Goal: Task Accomplishment & Management: Manage account settings

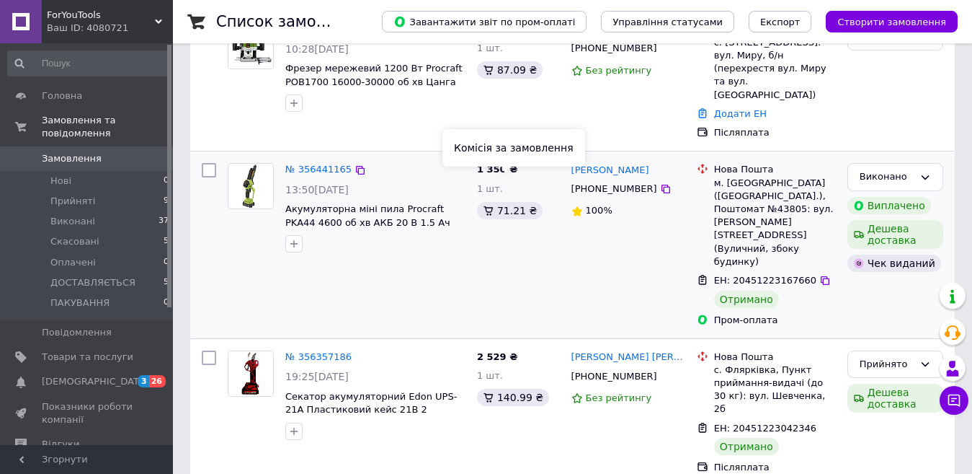
scroll to position [216, 0]
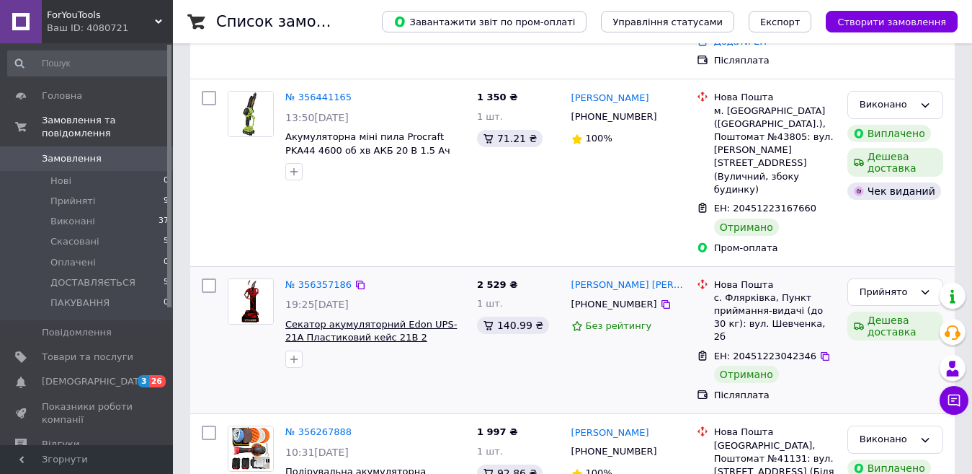
click at [353, 319] on span "Секатор акумуляторний Edon UPS-21A Пластиковий кейс 21В 2 акумулятори" at bounding box center [371, 337] width 172 height 37
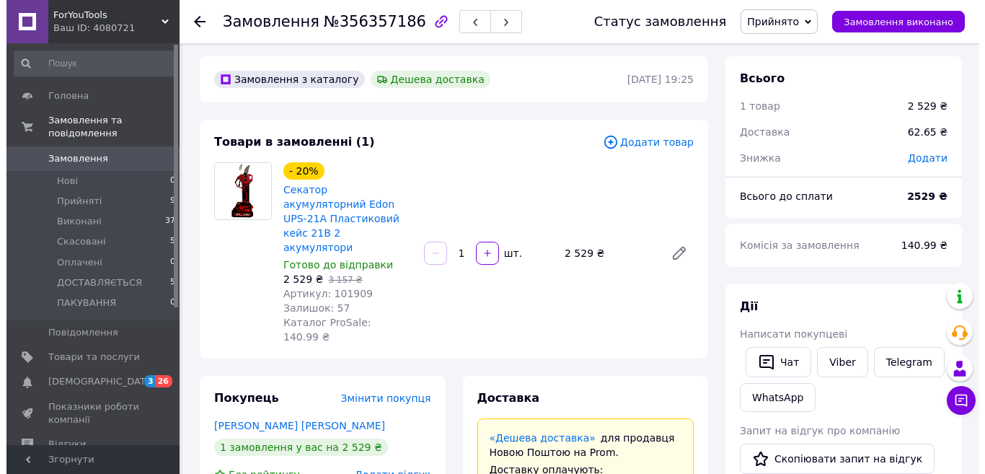
scroll to position [216, 0]
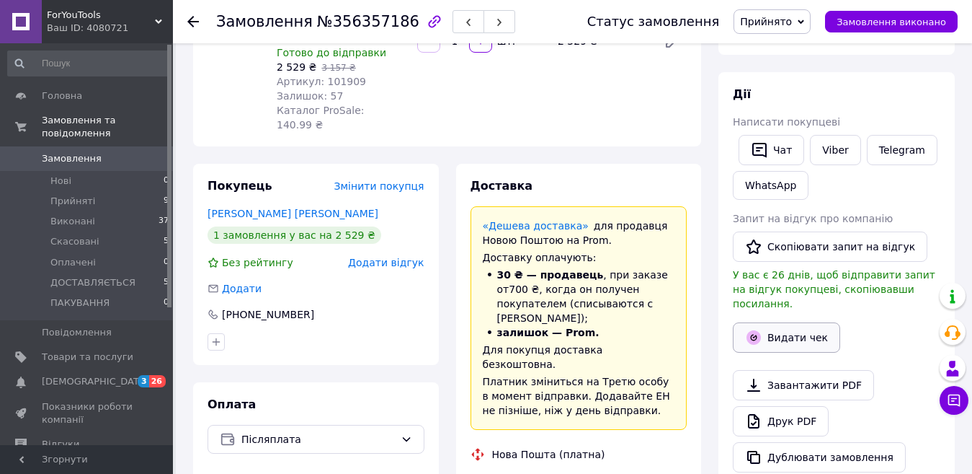
click at [805, 324] on button "Видати чек" at bounding box center [786, 337] width 107 height 30
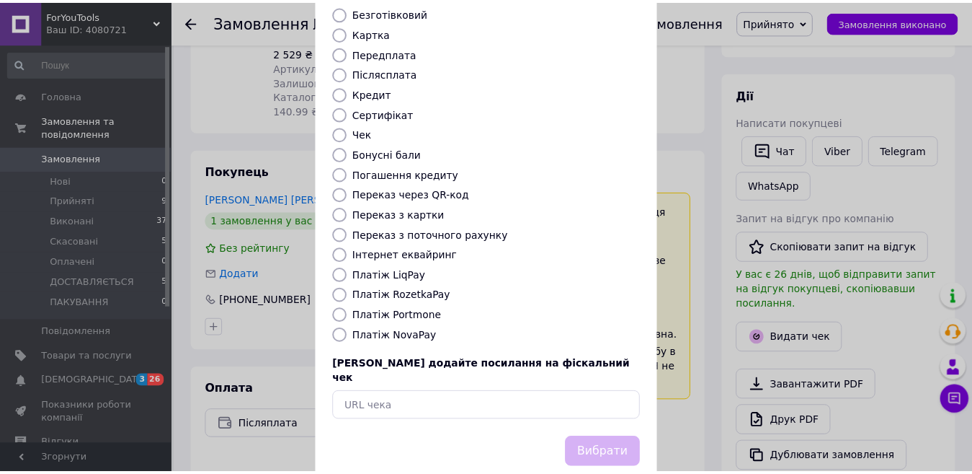
scroll to position [146, 0]
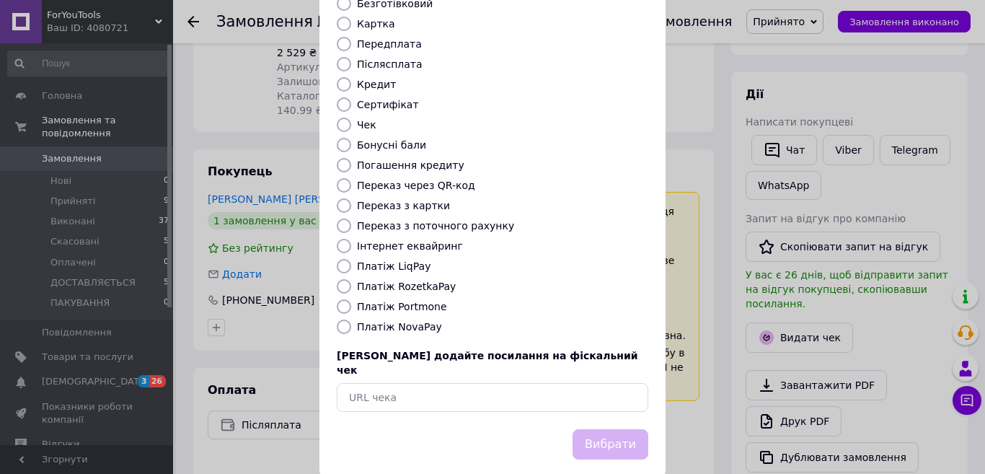
click at [342, 319] on input "Платіж NovaPay" at bounding box center [344, 326] width 14 height 14
radio input "true"
click at [619, 429] on button "Вибрати" at bounding box center [610, 444] width 76 height 31
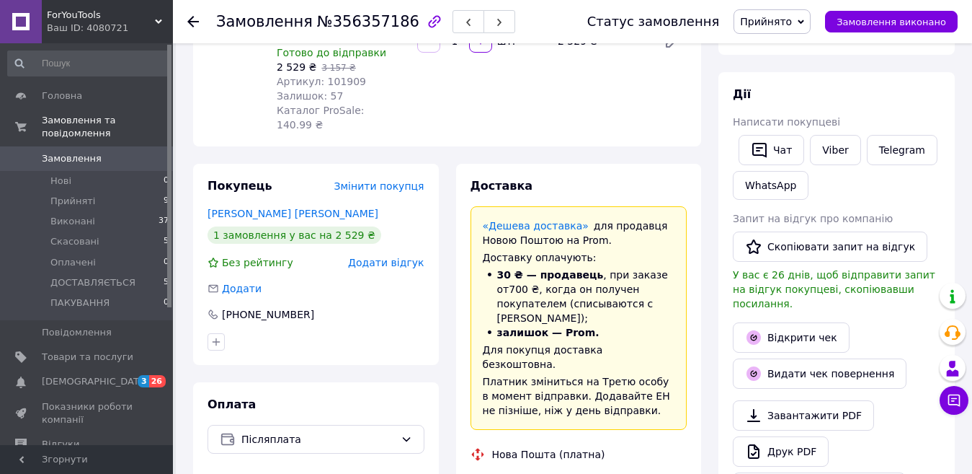
click at [190, 25] on icon at bounding box center [193, 22] width 12 height 12
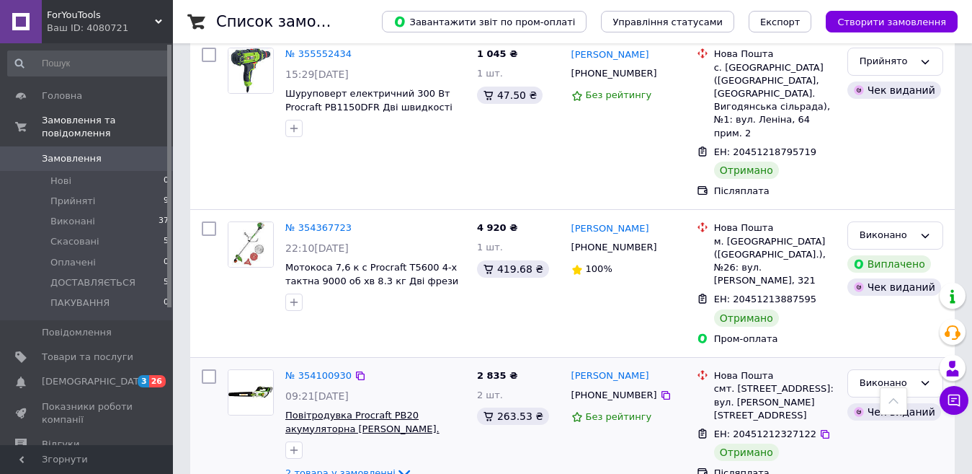
scroll to position [1298, 0]
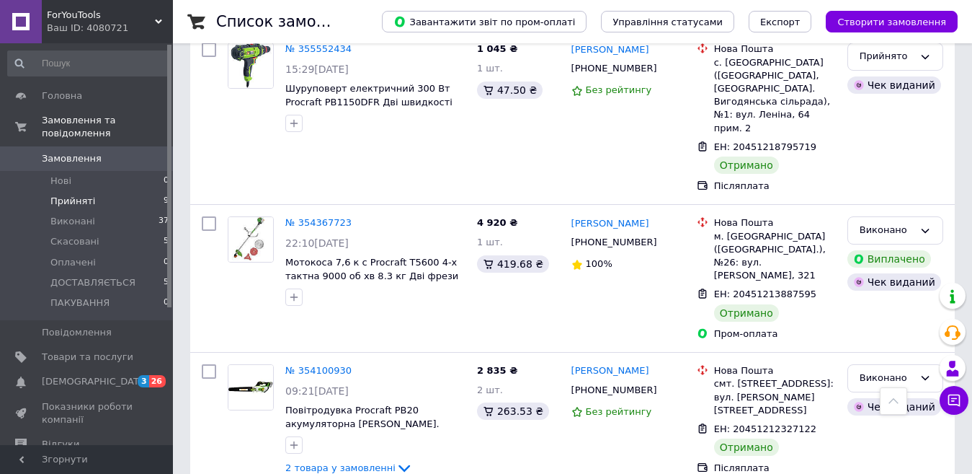
click at [68, 195] on span "Прийняті" at bounding box center [72, 201] width 45 height 13
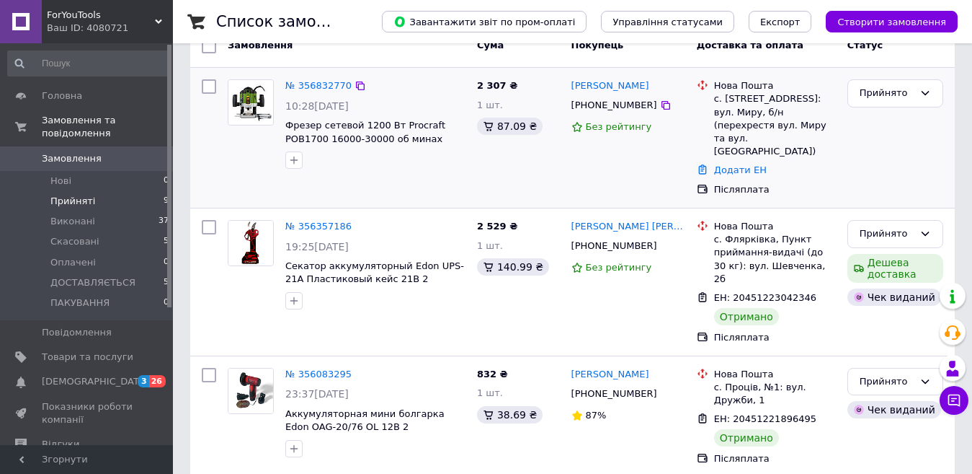
scroll to position [144, 0]
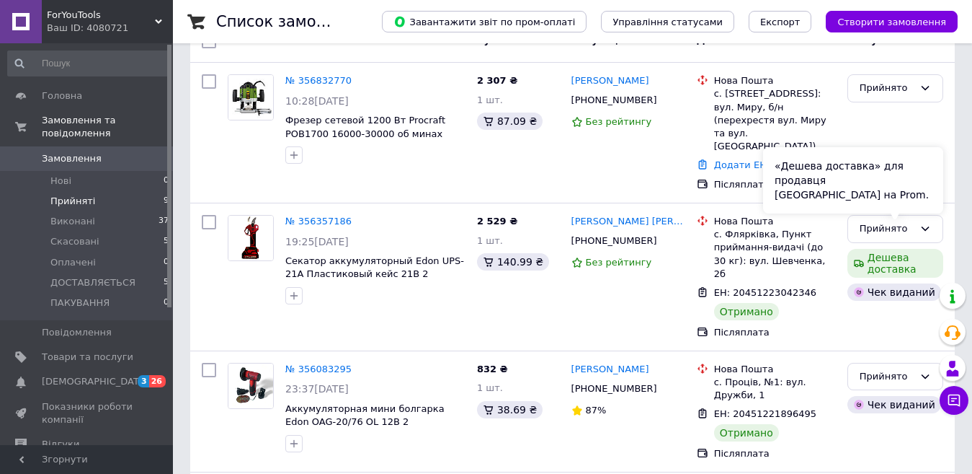
click at [923, 200] on div "«Дешева доставка» для продавця Новою Поштою на Prom." at bounding box center [853, 180] width 180 height 66
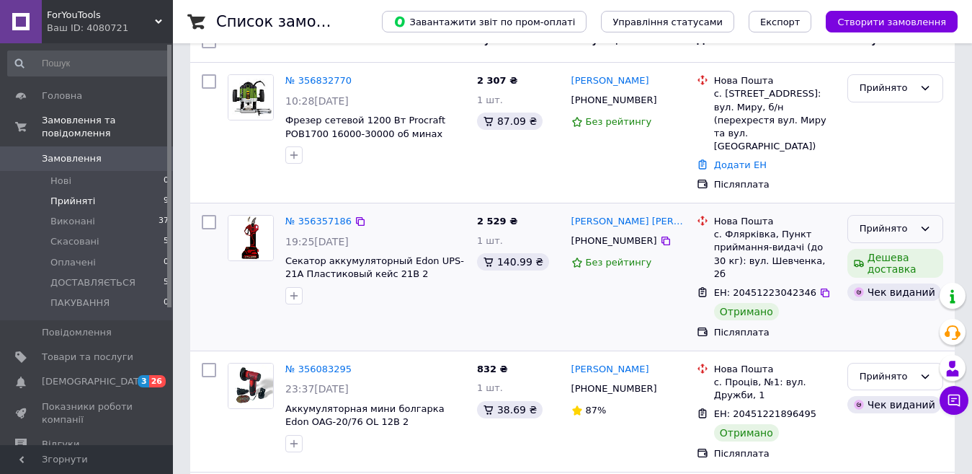
click at [932, 215] on div "Прийнято" at bounding box center [896, 229] width 96 height 28
click at [900, 246] on li "Виконано" at bounding box center [895, 259] width 94 height 27
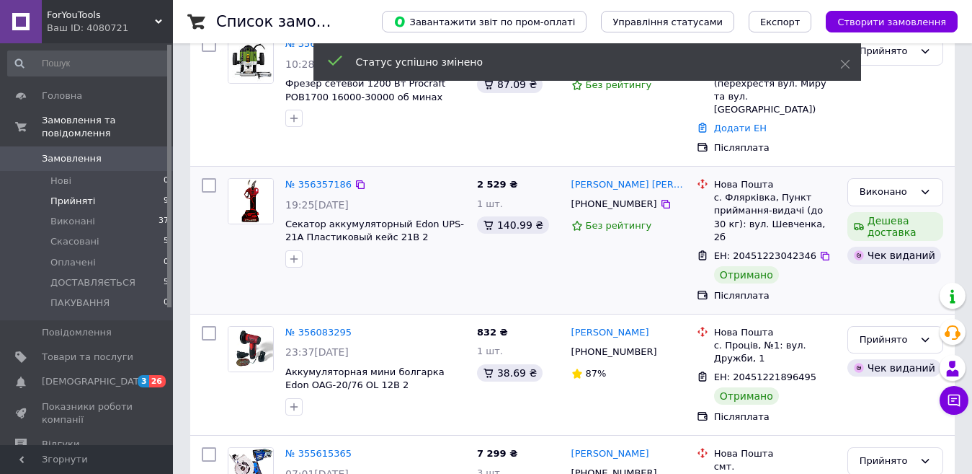
scroll to position [216, 0]
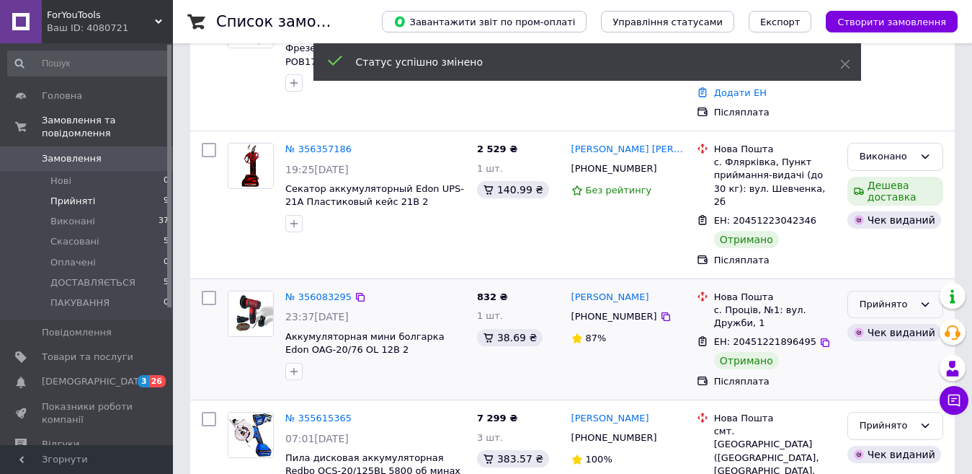
click at [928, 298] on icon at bounding box center [926, 304] width 12 height 12
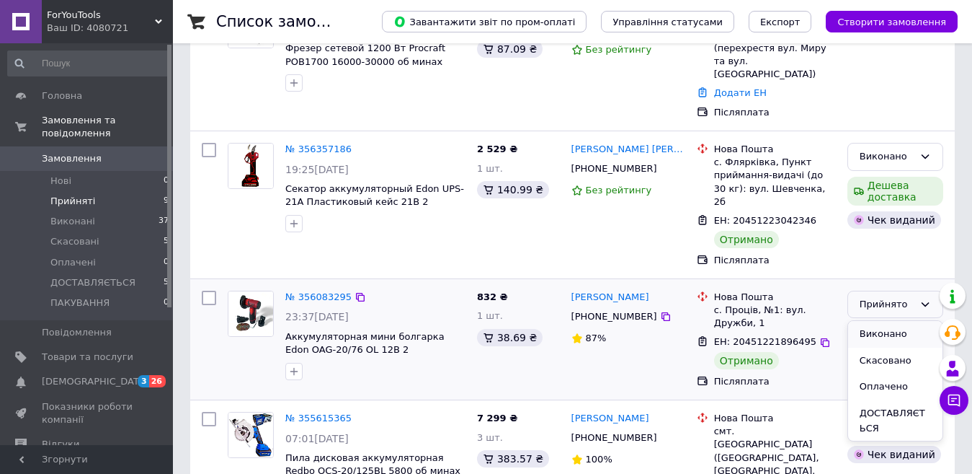
click at [890, 321] on li "Виконано" at bounding box center [895, 334] width 94 height 27
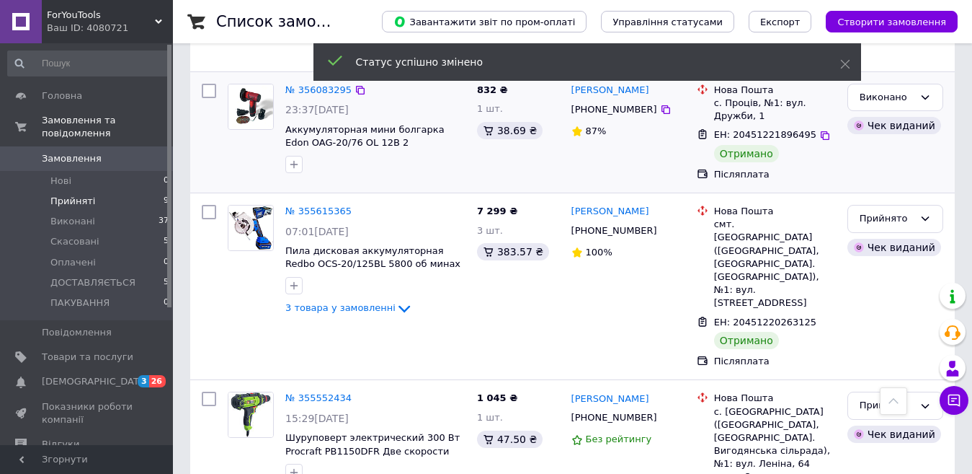
scroll to position [433, 0]
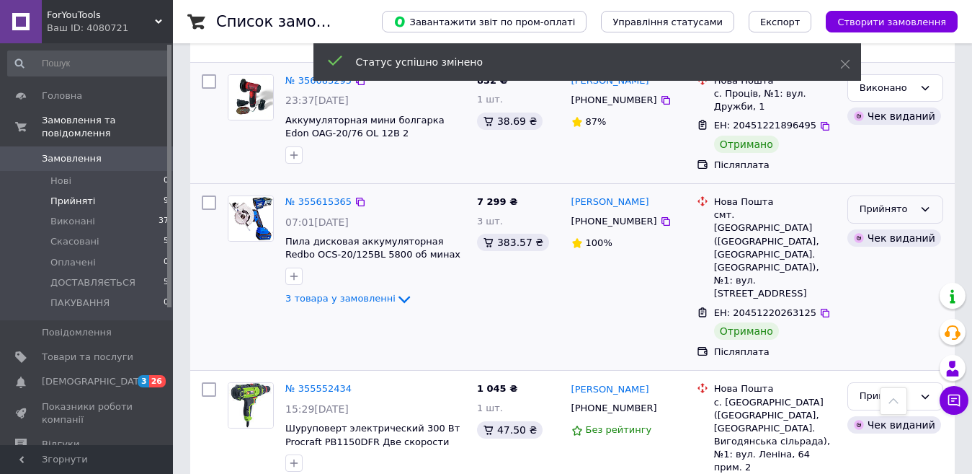
click at [928, 203] on icon at bounding box center [926, 209] width 12 height 12
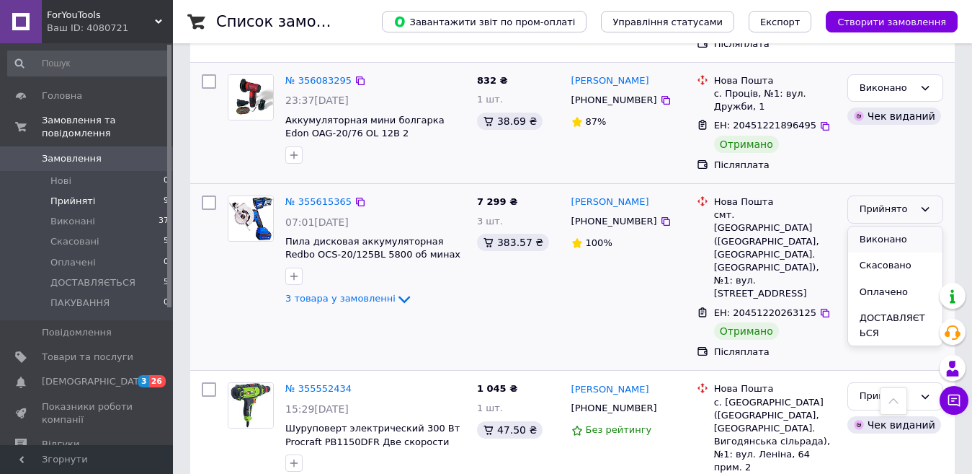
click at [892, 226] on li "Виконано" at bounding box center [895, 239] width 94 height 27
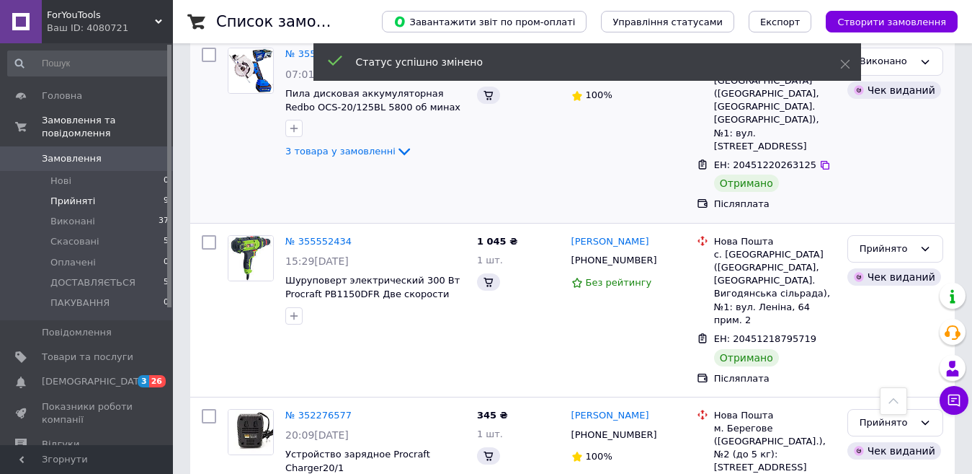
scroll to position [298, 0]
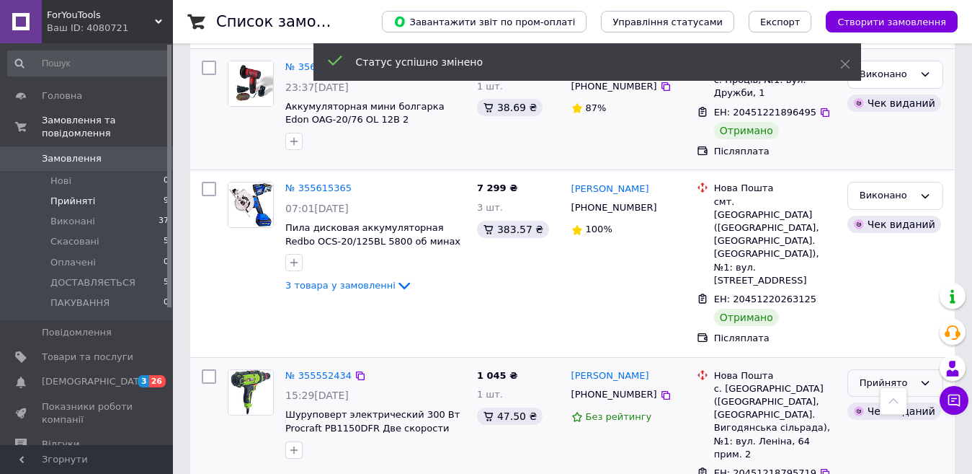
click at [922, 377] on icon at bounding box center [926, 383] width 12 height 12
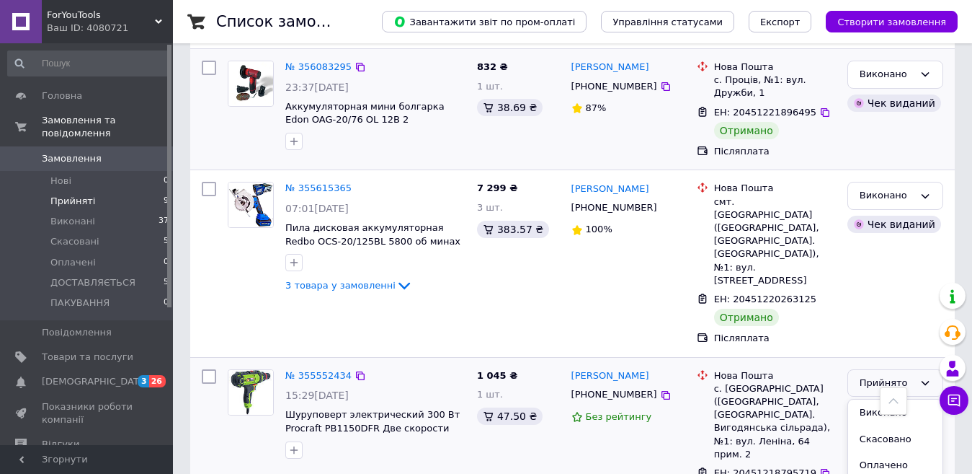
click at [883, 399] on li "Виконано" at bounding box center [895, 412] width 94 height 27
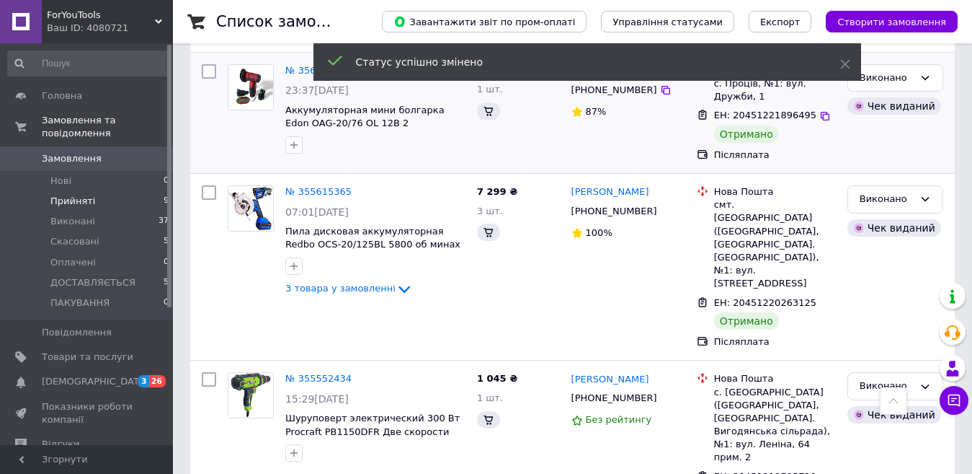
scroll to position [577, 0]
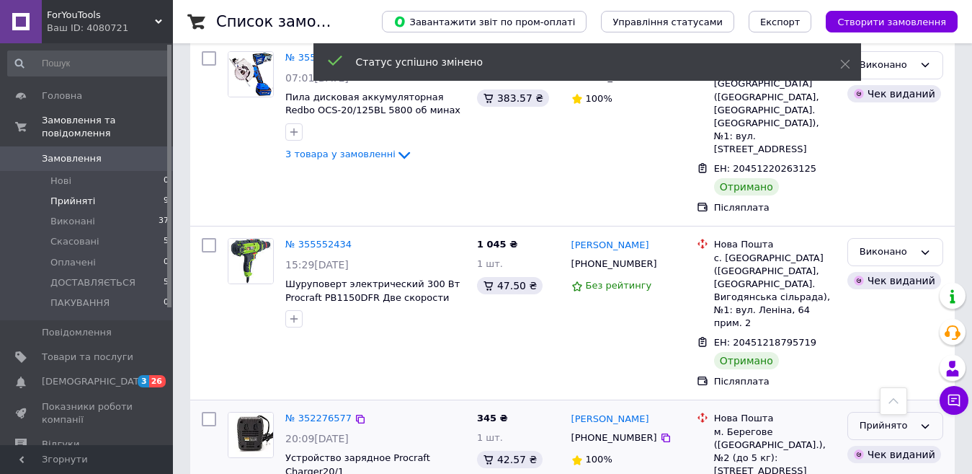
click at [928, 420] on icon at bounding box center [926, 426] width 12 height 12
click at [880, 443] on li "Виконано" at bounding box center [895, 456] width 94 height 27
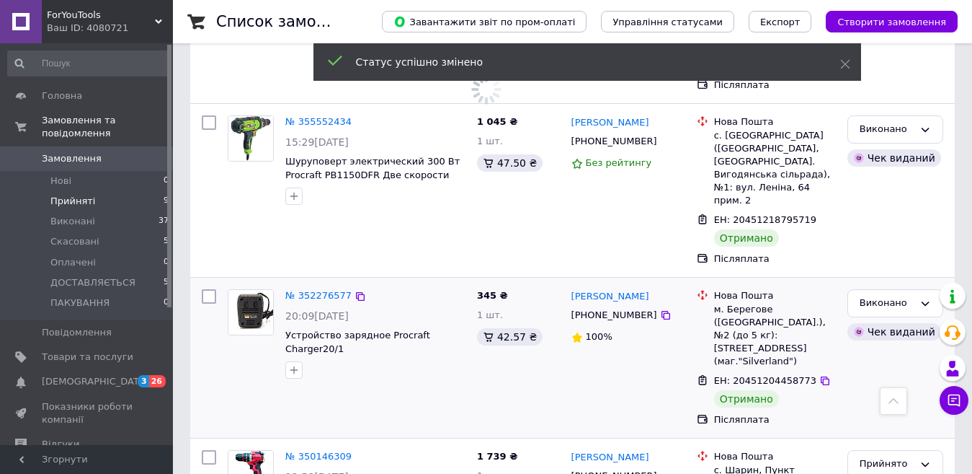
scroll to position [721, 0]
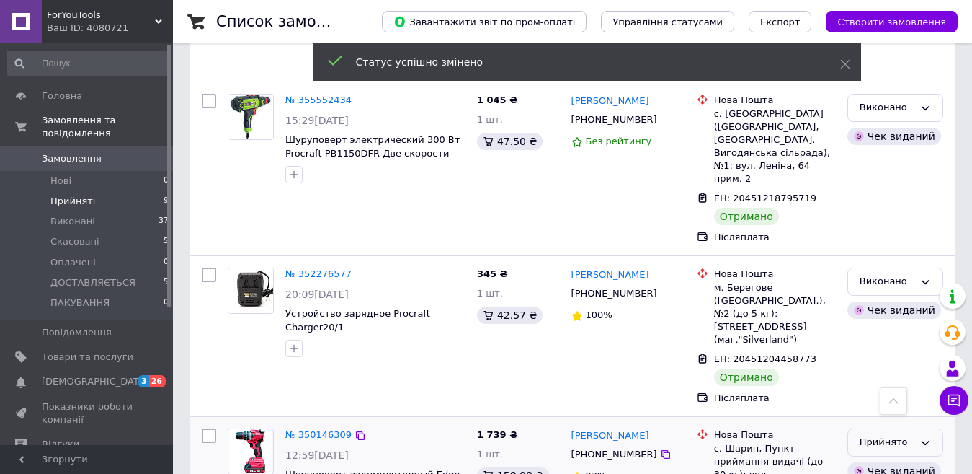
click at [925, 437] on icon at bounding box center [926, 443] width 12 height 12
click at [882, 459] on li "Виконано" at bounding box center [895, 472] width 94 height 27
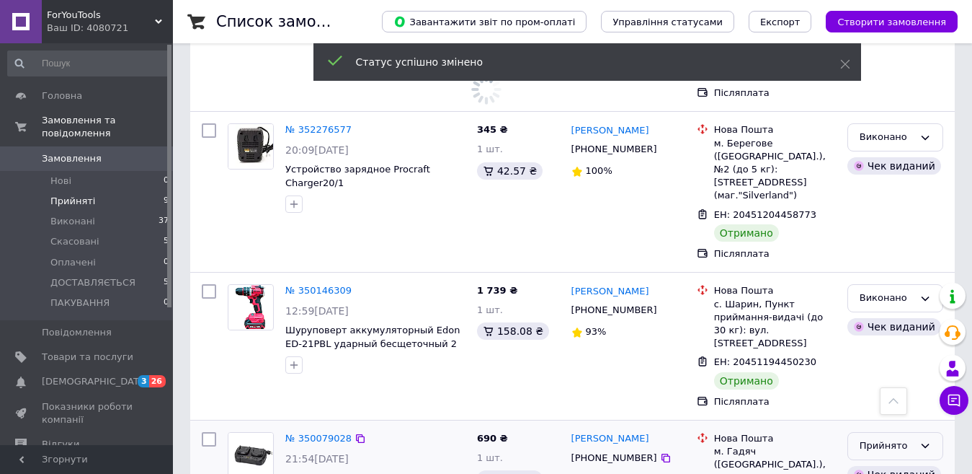
click at [931, 432] on div "Прийнято" at bounding box center [896, 446] width 96 height 28
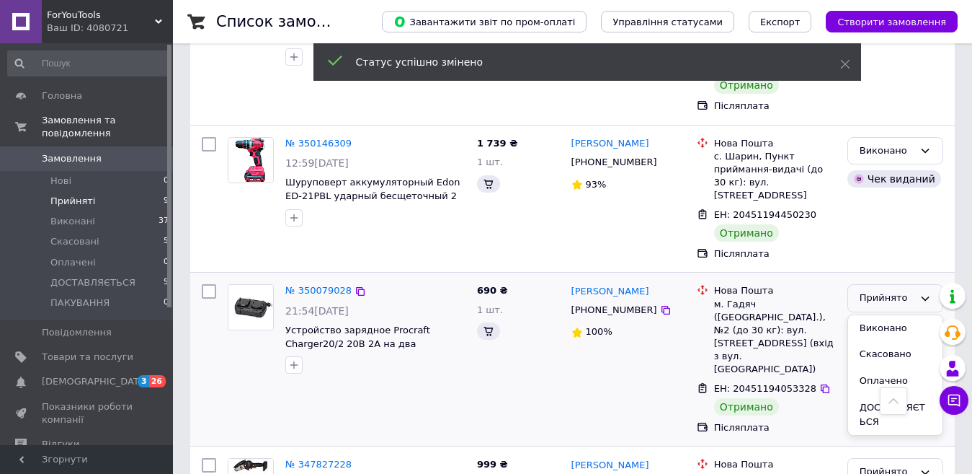
scroll to position [731, 0]
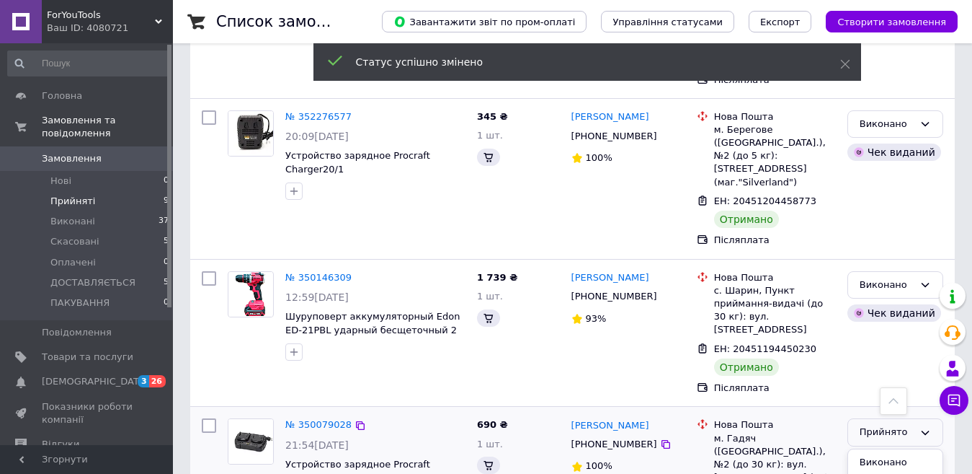
click at [891, 449] on li "Виконано" at bounding box center [895, 462] width 94 height 27
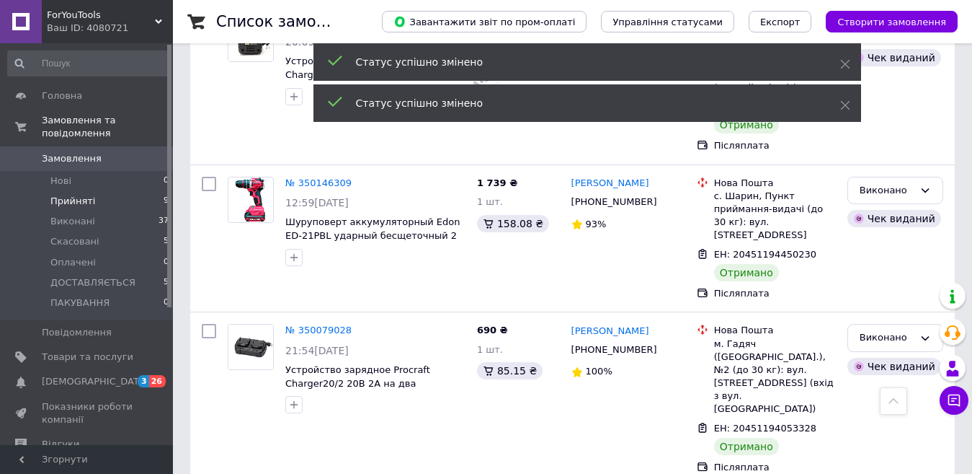
scroll to position [845, 0]
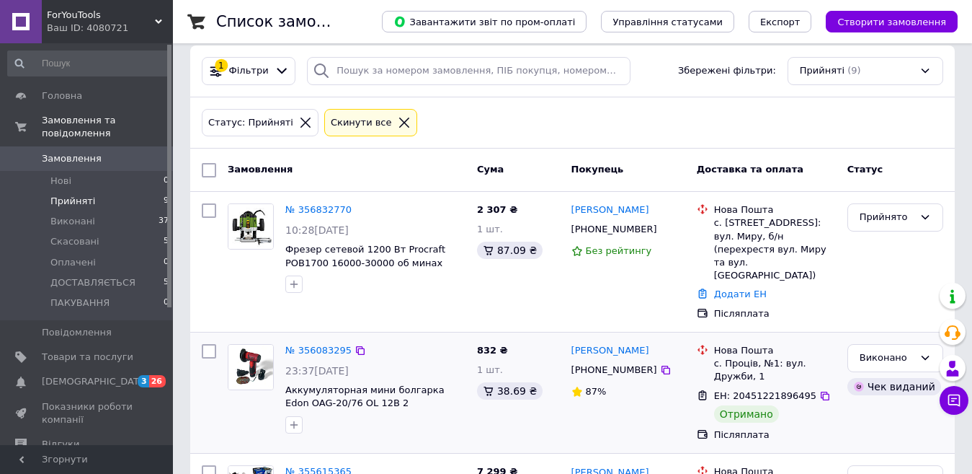
scroll to position [0, 0]
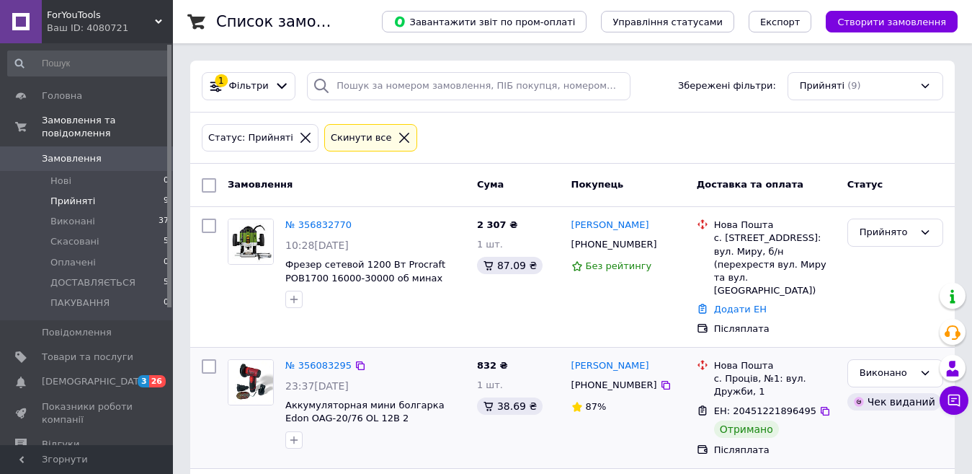
click at [75, 152] on span "Замовлення" at bounding box center [72, 158] width 60 height 13
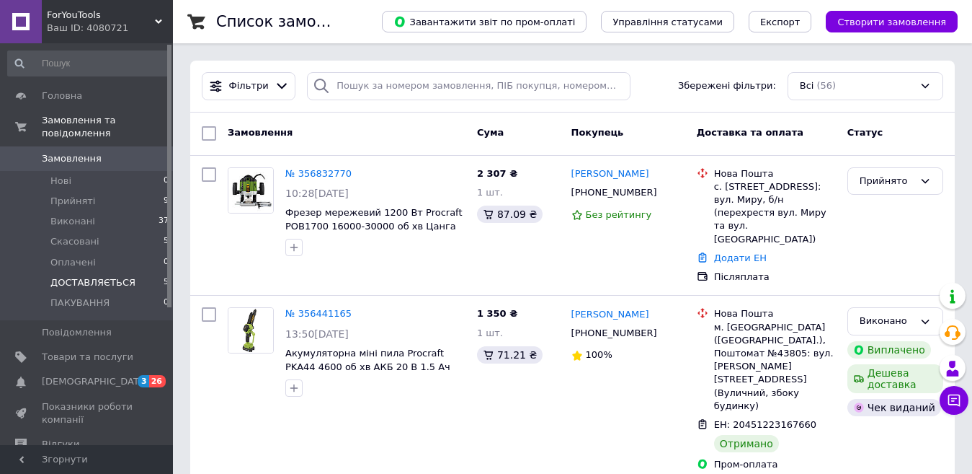
click at [97, 276] on span "ДОСТАВЛЯЄТЬСЯ" at bounding box center [92, 282] width 85 height 13
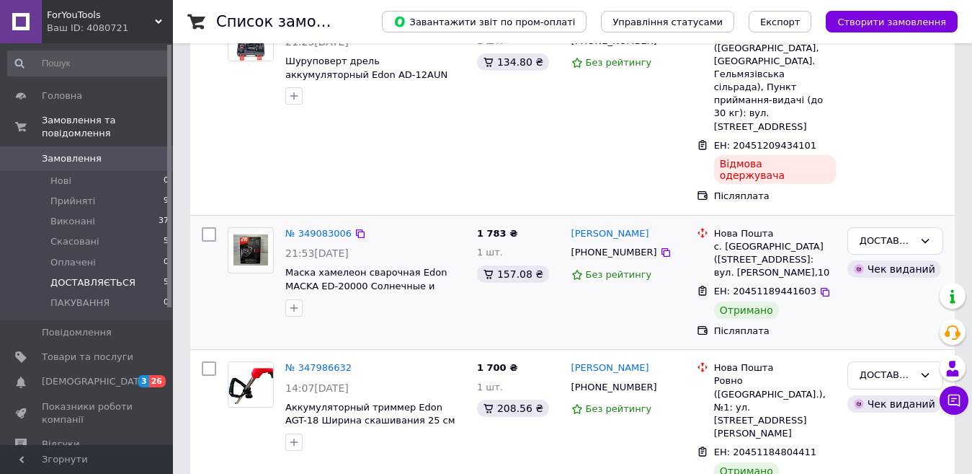
scroll to position [216, 0]
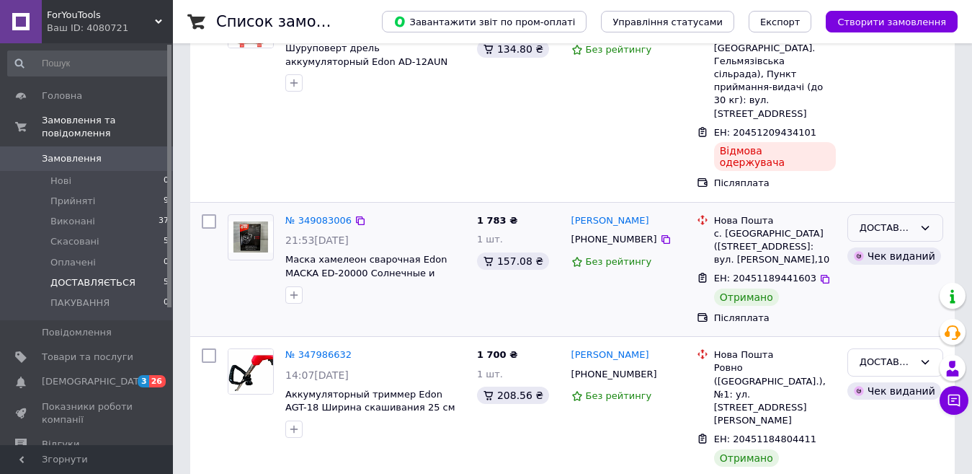
click at [922, 222] on icon at bounding box center [926, 228] width 12 height 12
click at [879, 271] on li "Виконано" at bounding box center [895, 284] width 94 height 27
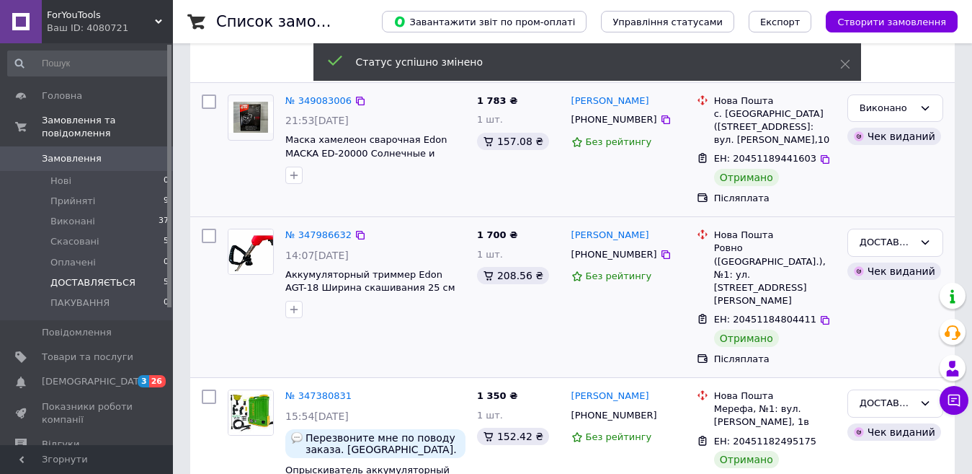
scroll to position [360, 0]
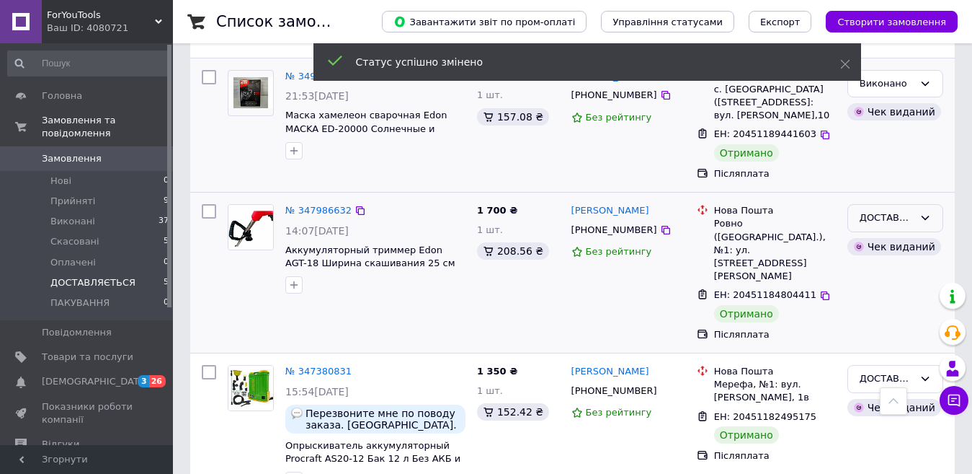
click at [924, 216] on icon at bounding box center [926, 218] width 8 height 4
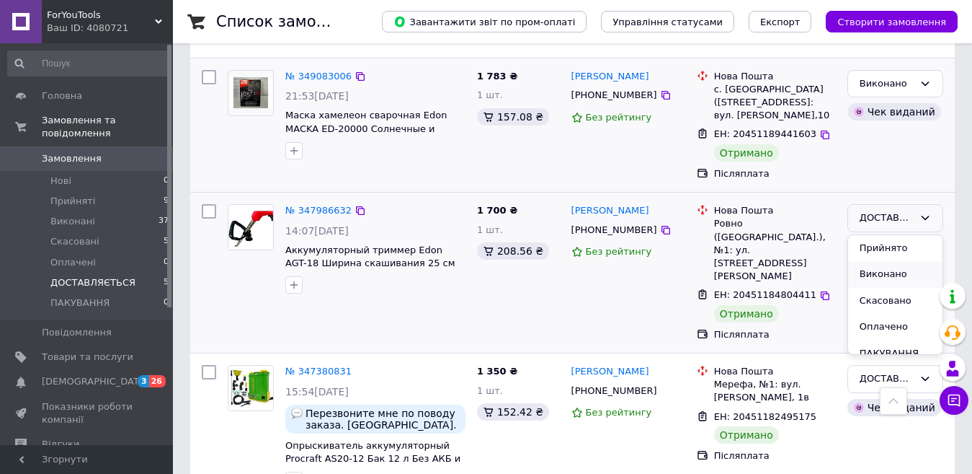
click at [899, 261] on li "Виконано" at bounding box center [895, 274] width 94 height 27
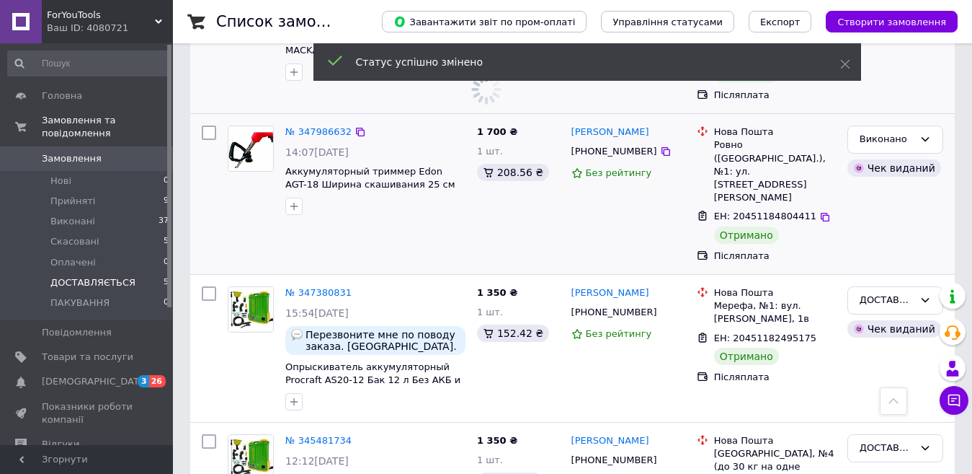
scroll to position [474, 0]
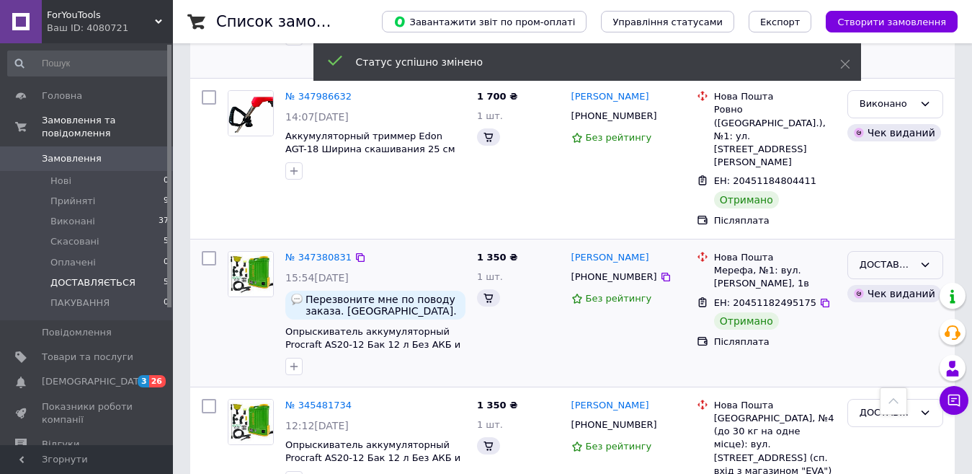
click at [924, 262] on icon at bounding box center [926, 264] width 8 height 4
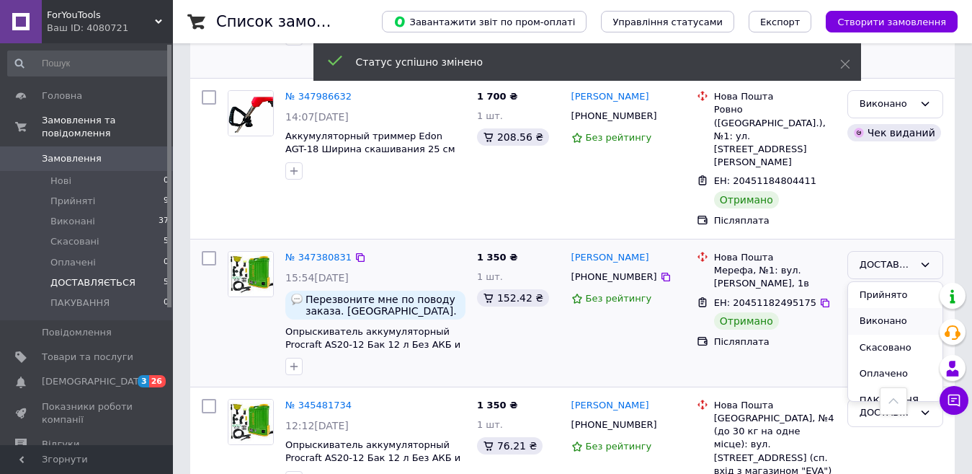
click at [895, 308] on li "Виконано" at bounding box center [895, 321] width 94 height 27
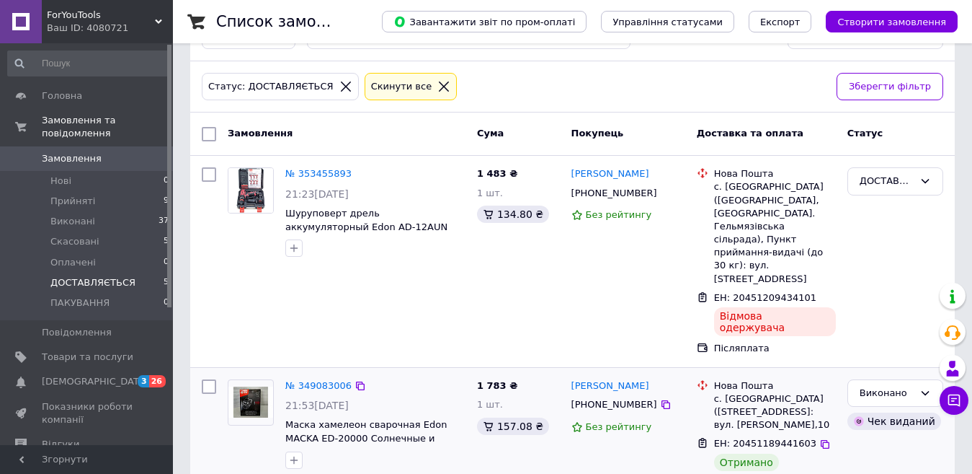
scroll to position [0, 0]
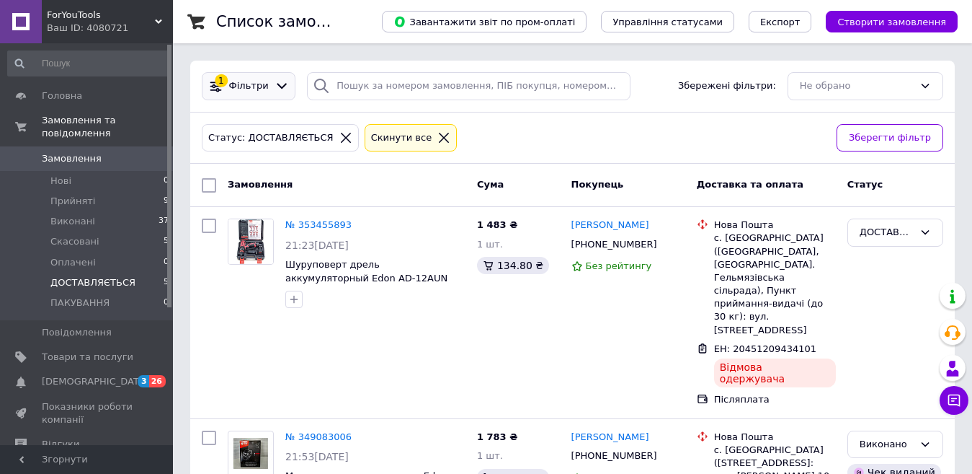
click at [237, 90] on span "Фільтри" at bounding box center [249, 86] width 40 height 14
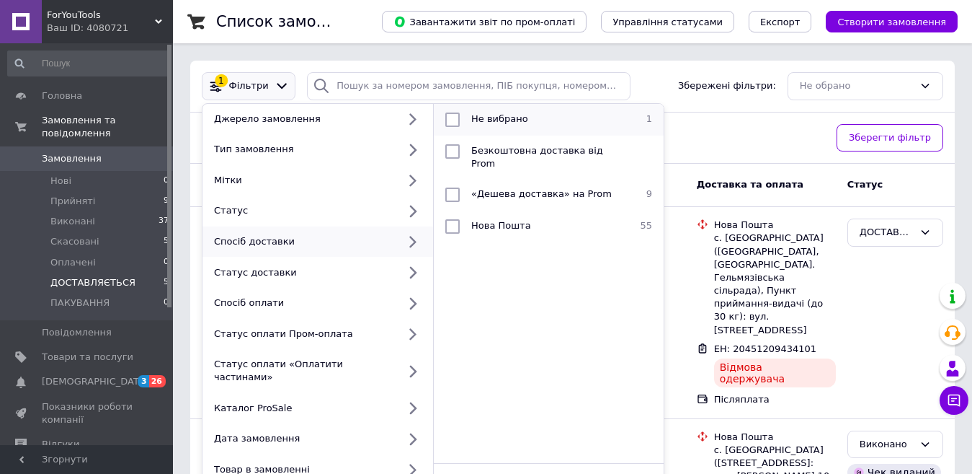
click at [452, 118] on input "checkbox" at bounding box center [452, 119] width 14 height 14
checkbox input "true"
click at [712, 115] on div "Статус: ДОСТАВЛЯЄТЬСЯ Cкинути все Зберегти фільтр" at bounding box center [572, 138] width 765 height 52
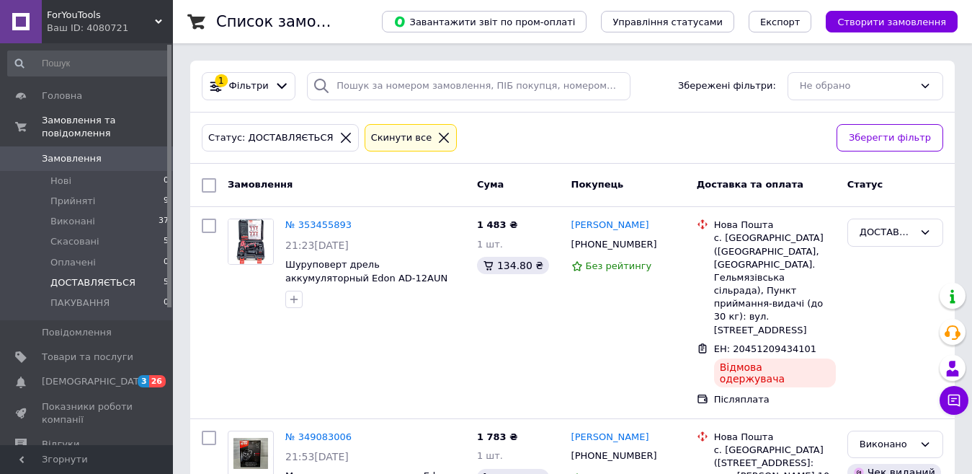
click at [94, 152] on span "Замовлення" at bounding box center [88, 158] width 92 height 13
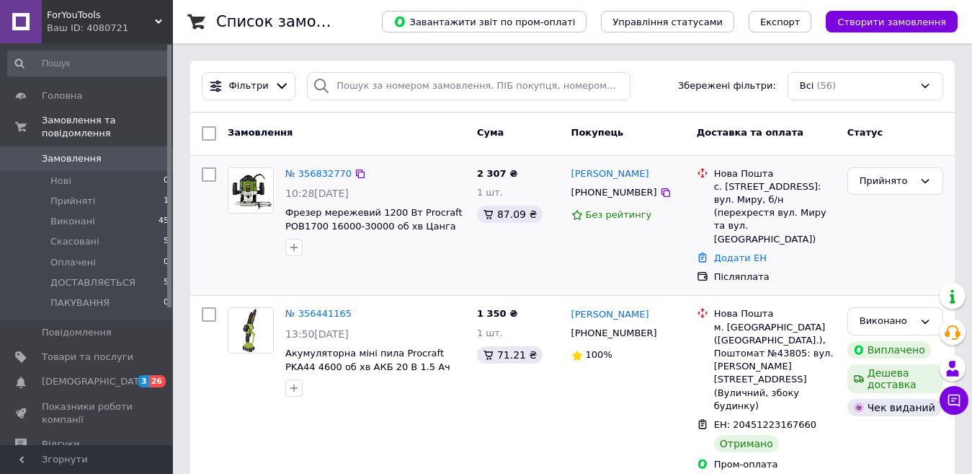
click at [340, 203] on div "№ 356832770 10:28, 12.08.2025 Фрезер мережевий 1200 Вт Procraft POB1700 16000-3…" at bounding box center [376, 211] width 192 height 101
click at [322, 221] on span "Фрезер мережевий 1200 Вт Procraft POB1700 16000-30000 об хв Цанга 6-8 мм" at bounding box center [373, 225] width 177 height 37
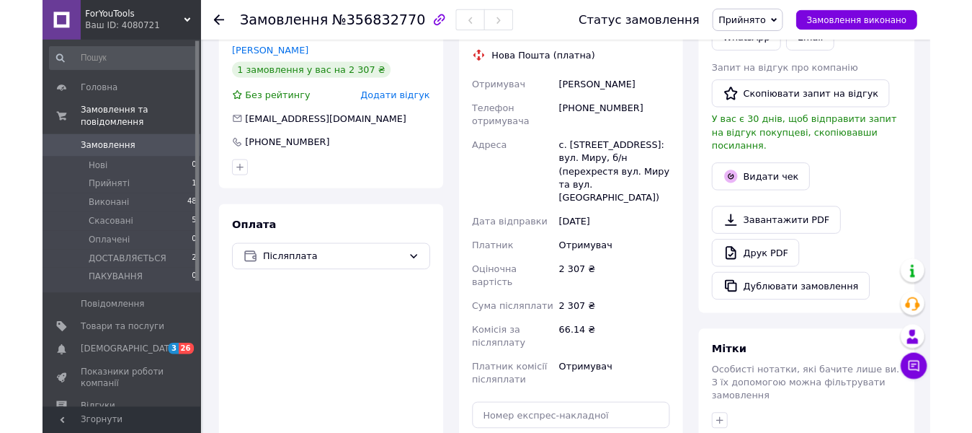
scroll to position [505, 0]
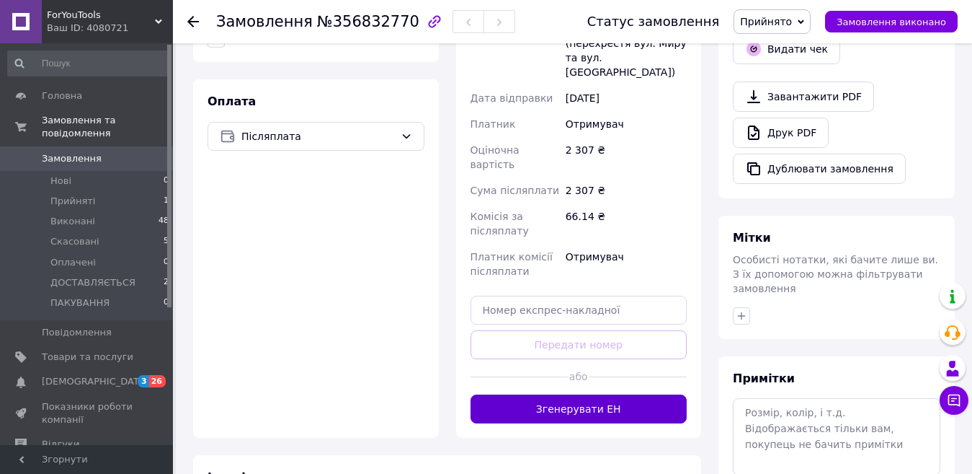
click at [565, 394] on button "Згенерувати ЕН" at bounding box center [579, 408] width 217 height 29
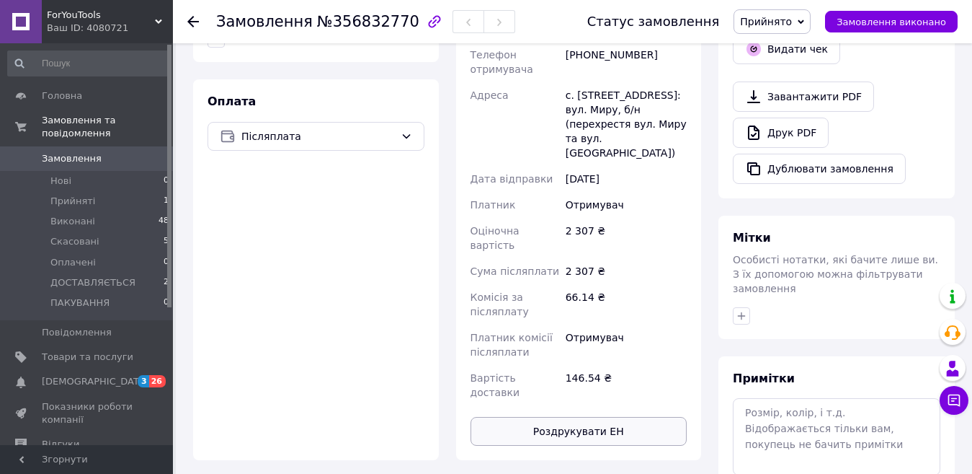
click at [625, 417] on button "Роздрукувати ЕН" at bounding box center [579, 431] width 217 height 29
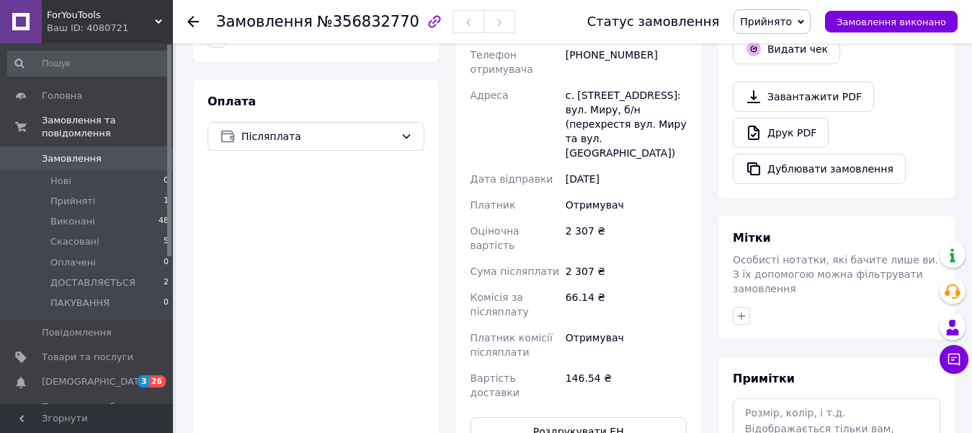
click at [196, 19] on icon at bounding box center [193, 22] width 12 height 12
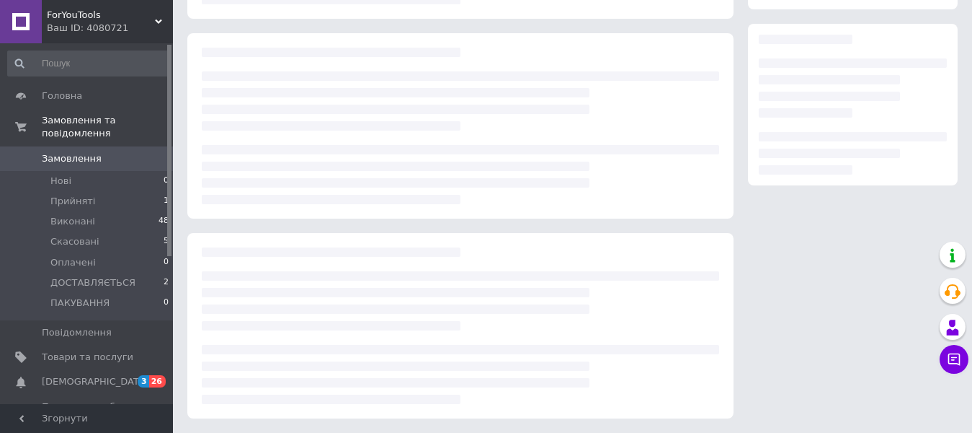
scroll to position [226, 0]
